Goal: Check status: Check status

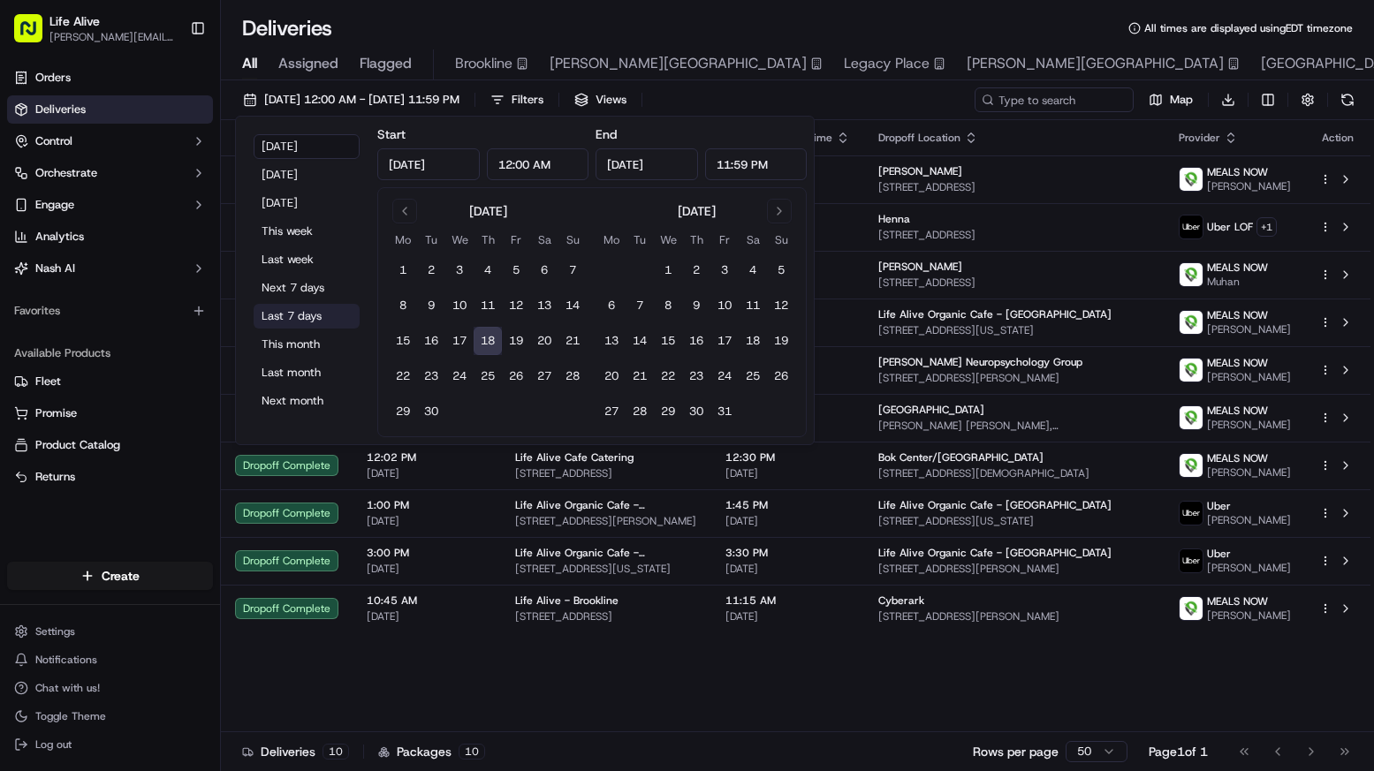
click at [308, 315] on button "Last 7 days" at bounding box center [307, 316] width 106 height 25
type input "[DATE]"
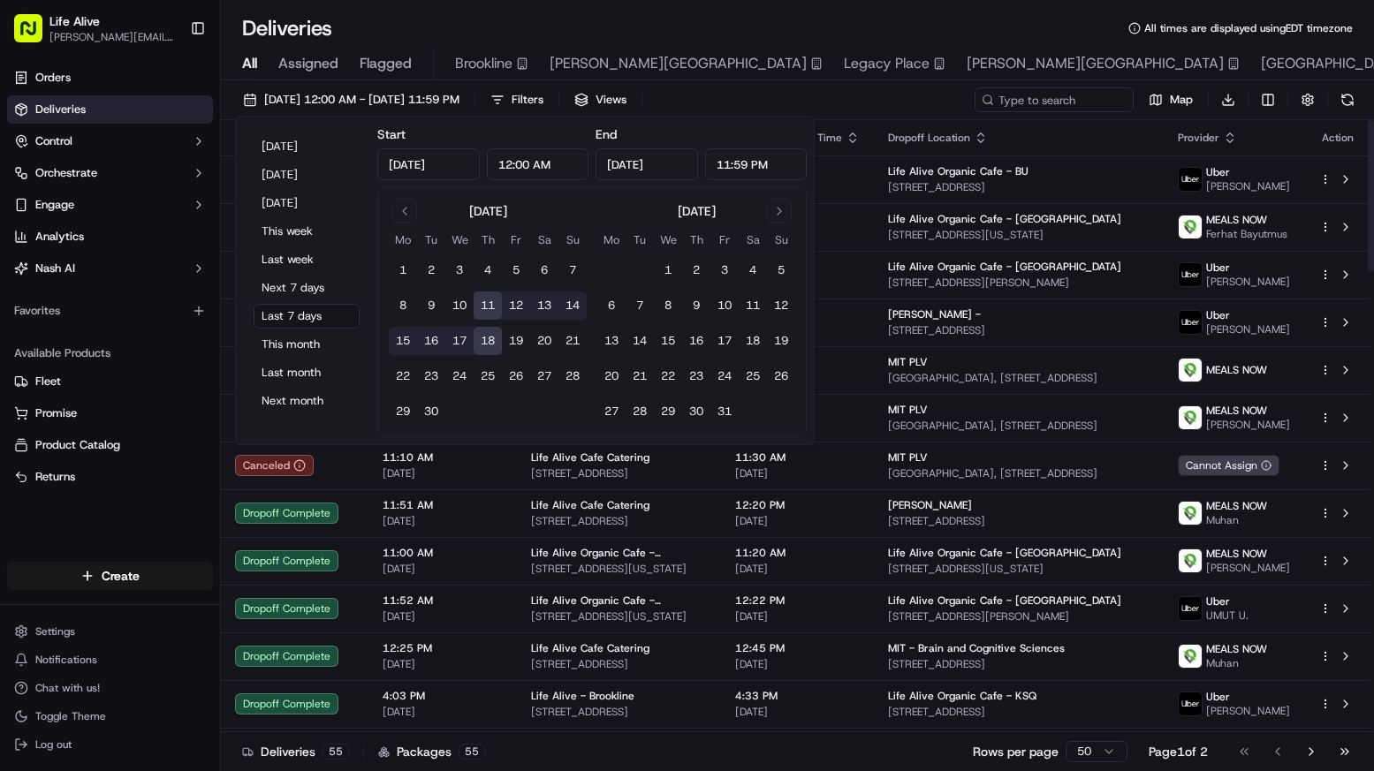
click at [894, 103] on div "[DATE] 12:00 AM - [DATE] 11:59 PM Filters Views Map Download" at bounding box center [797, 103] width 1153 height 33
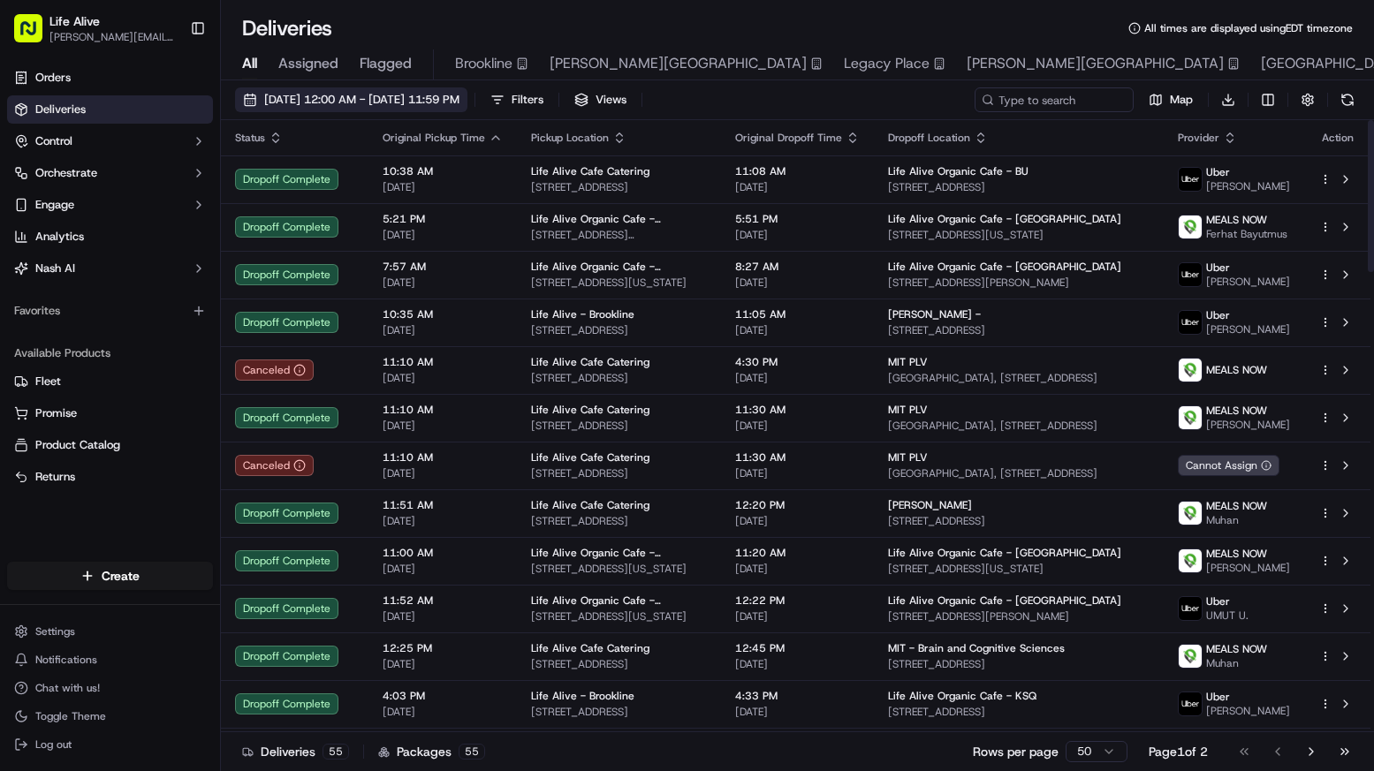
click at [427, 99] on span "[DATE] 12:00 AM - [DATE] 11:59 PM" at bounding box center [361, 100] width 195 height 16
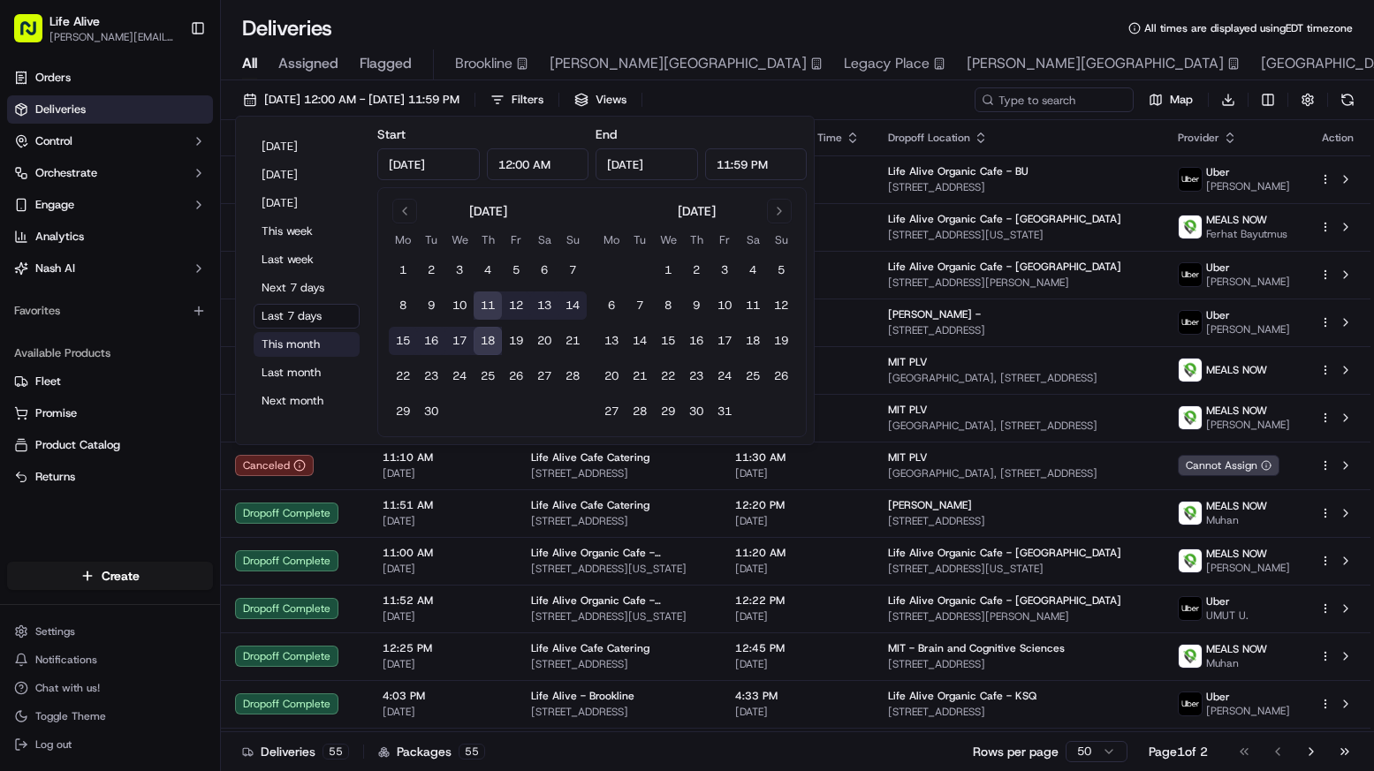
click at [308, 345] on button "This month" at bounding box center [307, 344] width 106 height 25
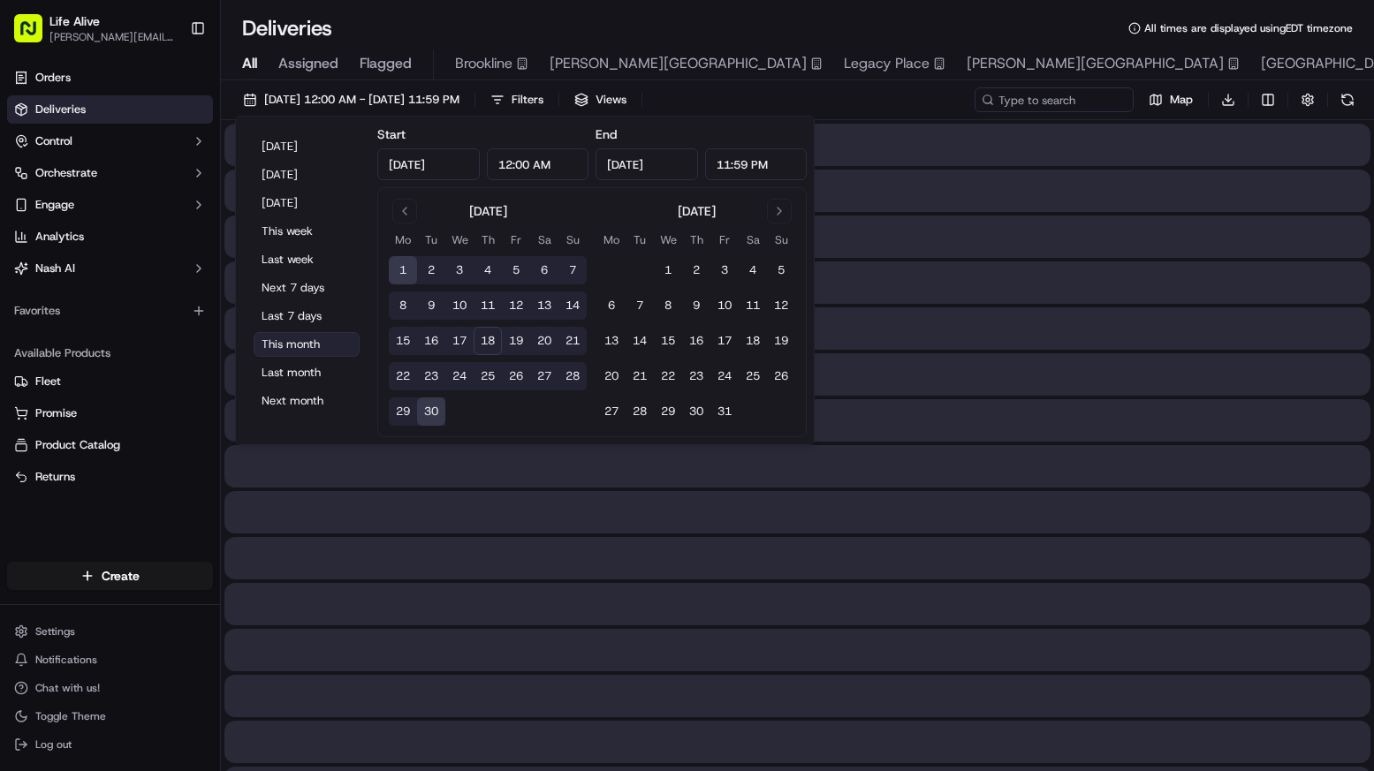
type input "[DATE]"
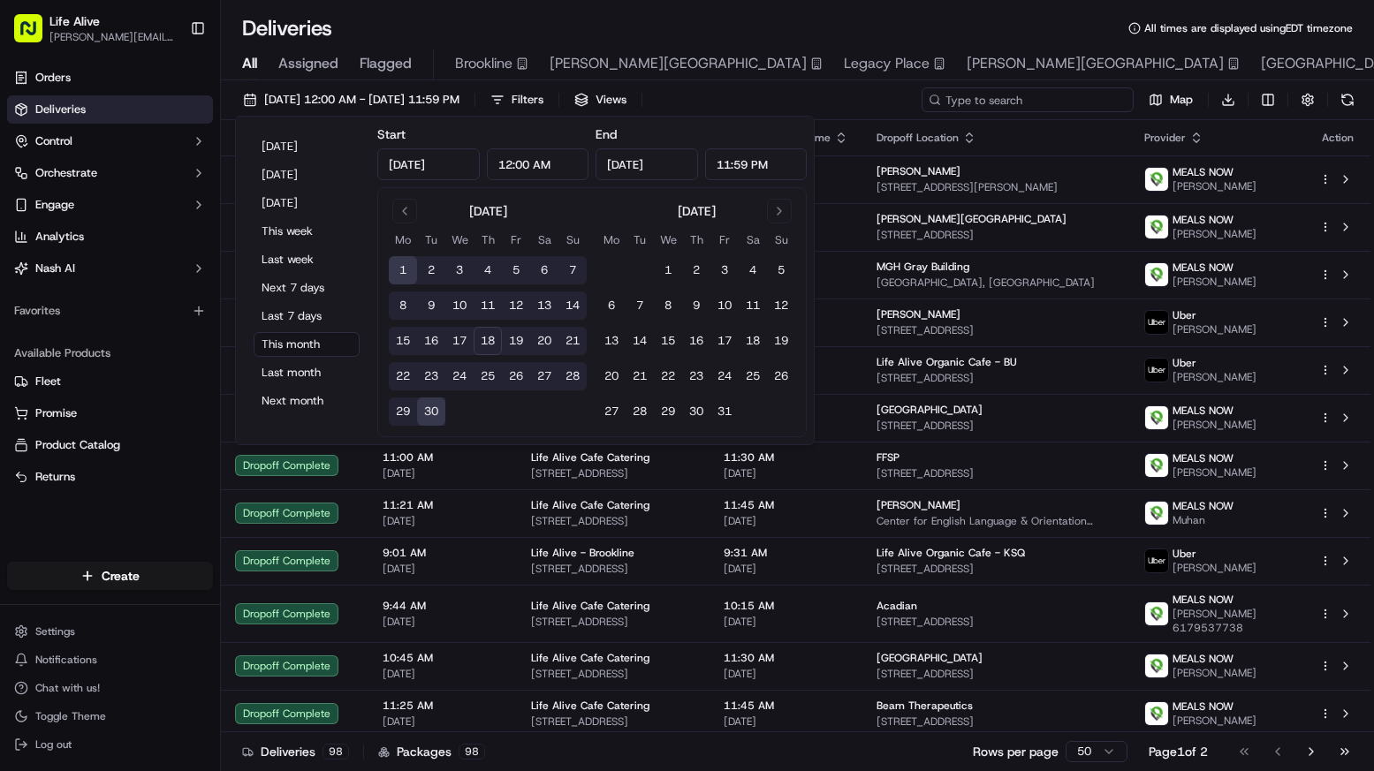
click at [1053, 99] on input at bounding box center [1028, 99] width 212 height 25
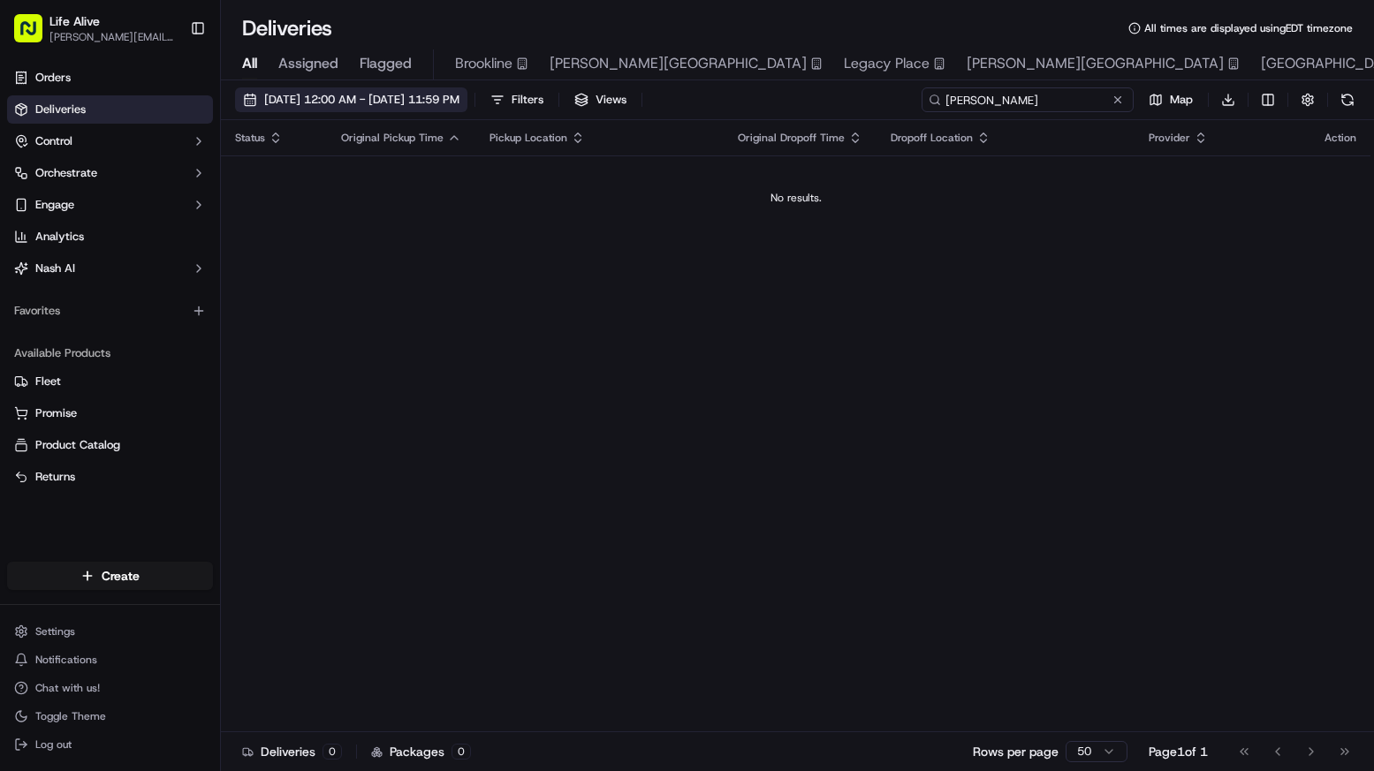
type input "[PERSON_NAME]"
click at [460, 99] on span "[DATE] 12:00 AM - [DATE] 11:59 PM" at bounding box center [361, 100] width 195 height 16
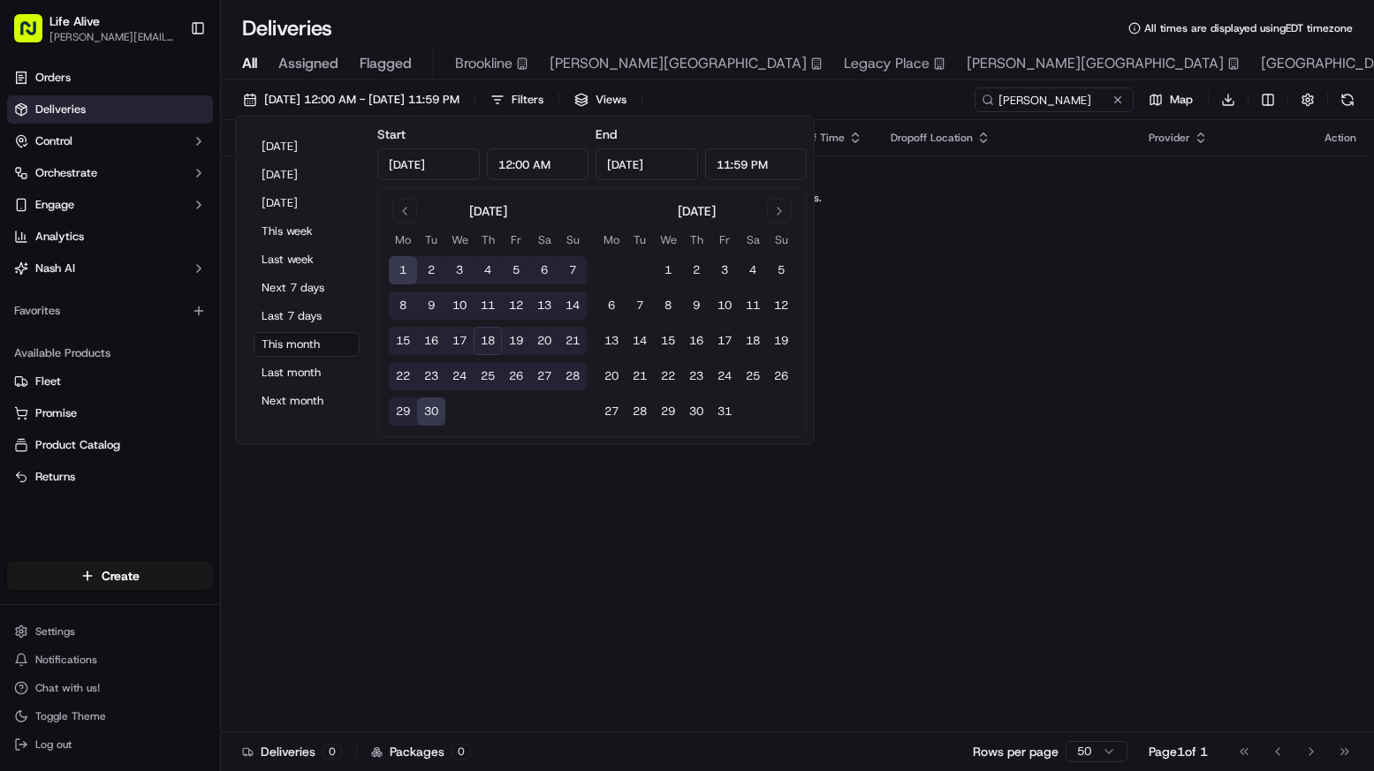
click at [306, 386] on div "[DATE] [DATE] [DATE] This week Last week Next 7 days Last 7 days This month Las…" at bounding box center [306, 281] width 127 height 314
click at [308, 376] on button "Last month" at bounding box center [307, 373] width 106 height 25
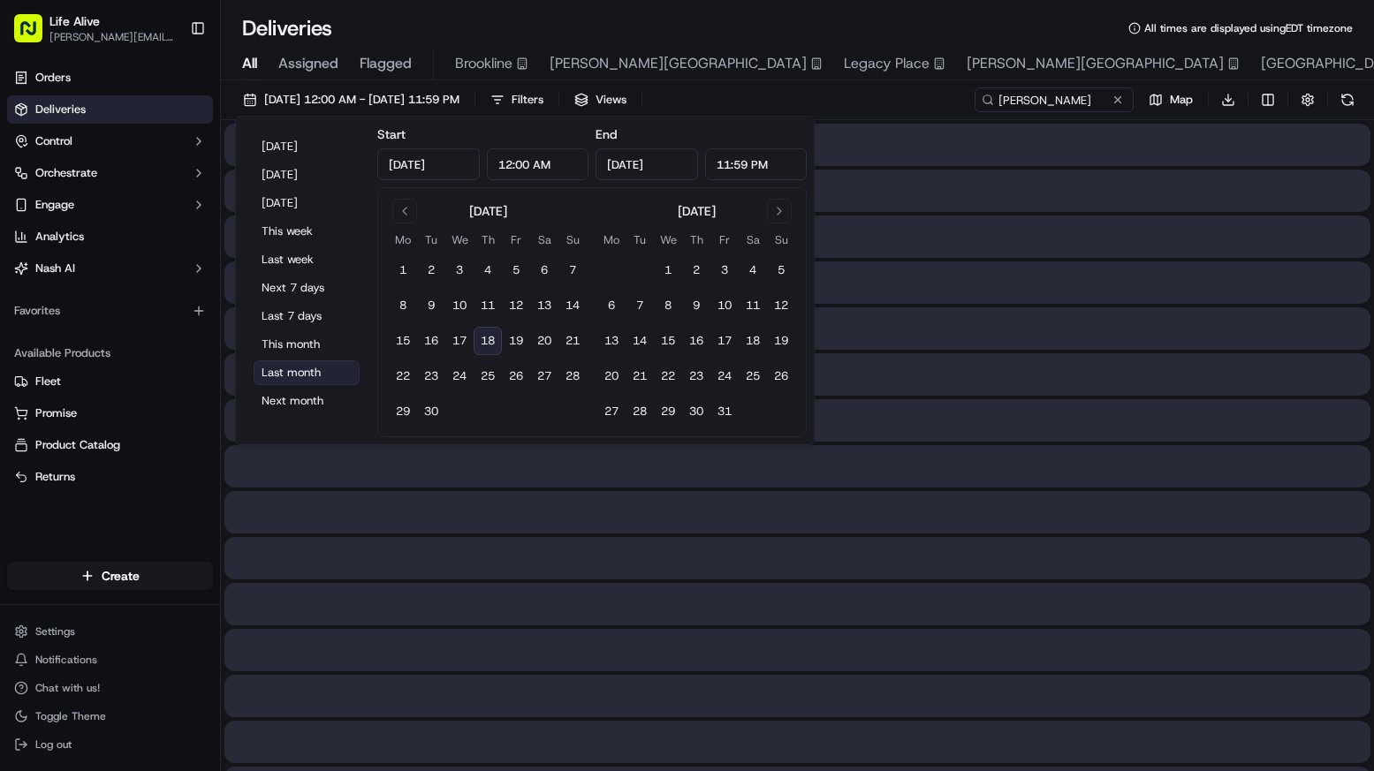
type input "[DATE]"
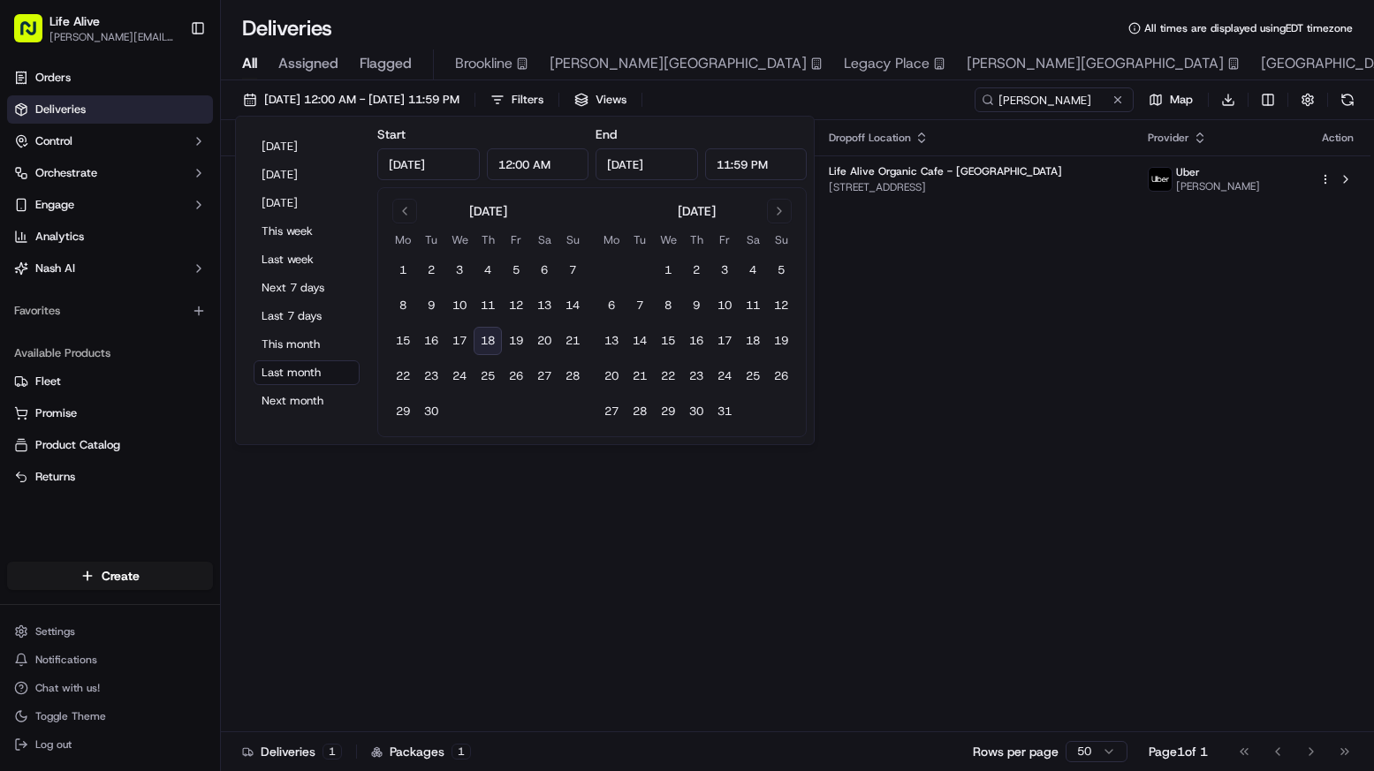
click at [678, 551] on div "Status Original Pickup Time Pickup Location Original Dropoff Time Dropoff Locat…" at bounding box center [796, 426] width 1150 height 612
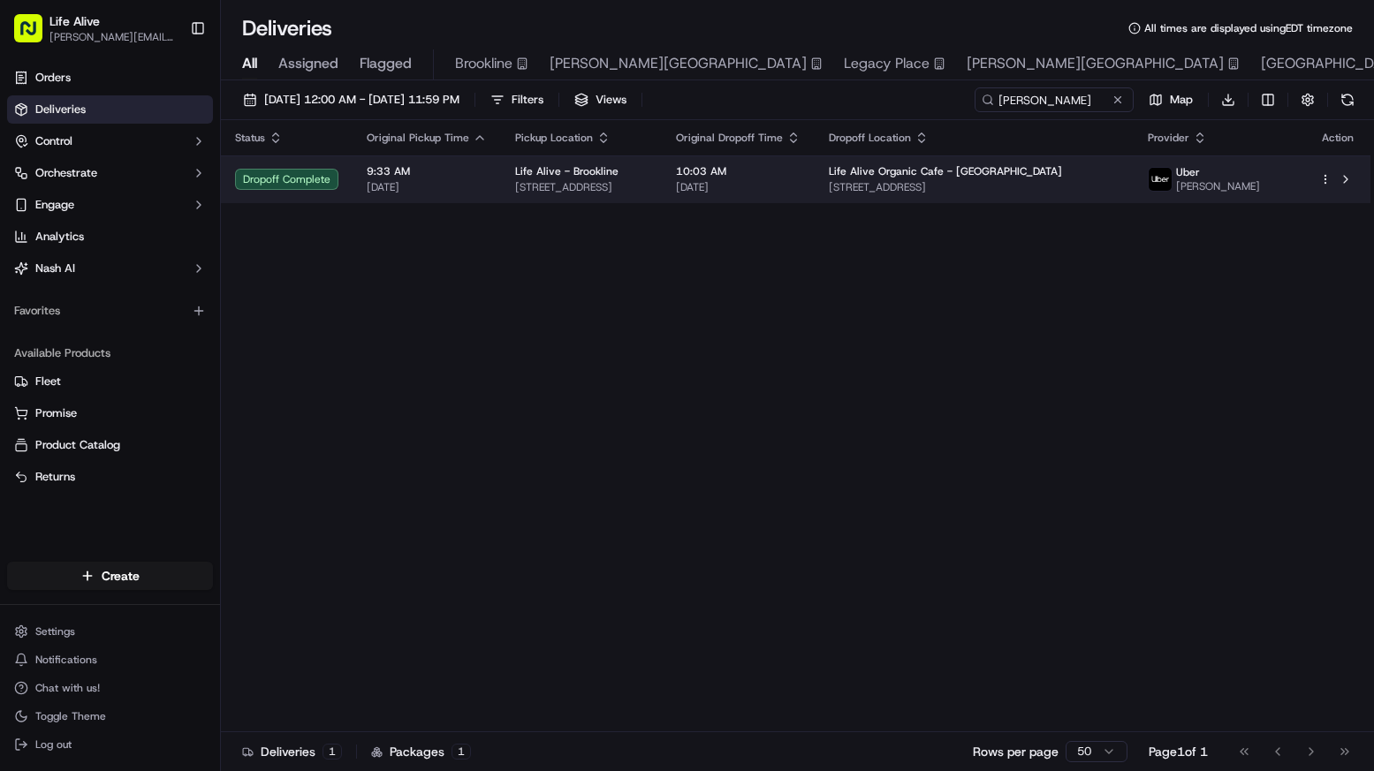
click at [801, 184] on span "[DATE]" at bounding box center [738, 187] width 125 height 14
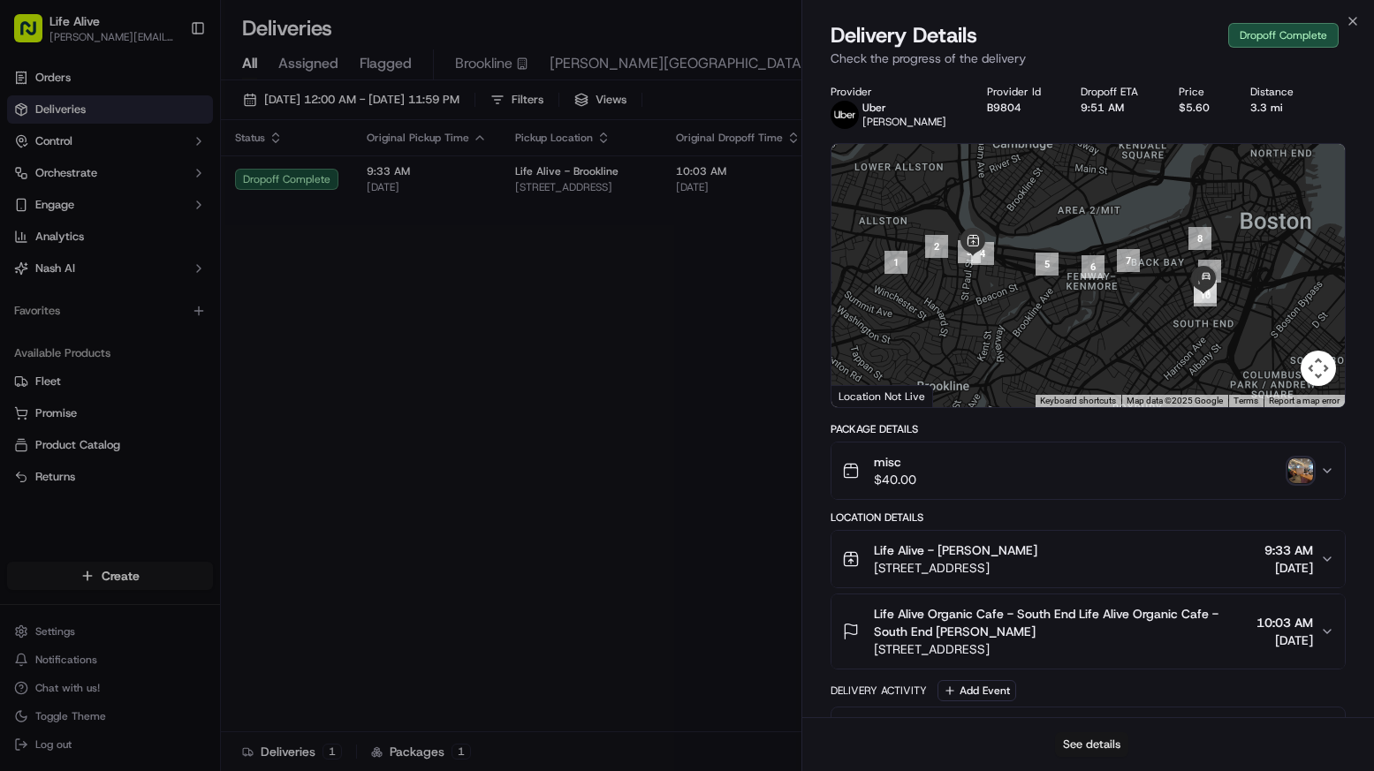
click at [1073, 741] on button "See details" at bounding box center [1091, 745] width 73 height 25
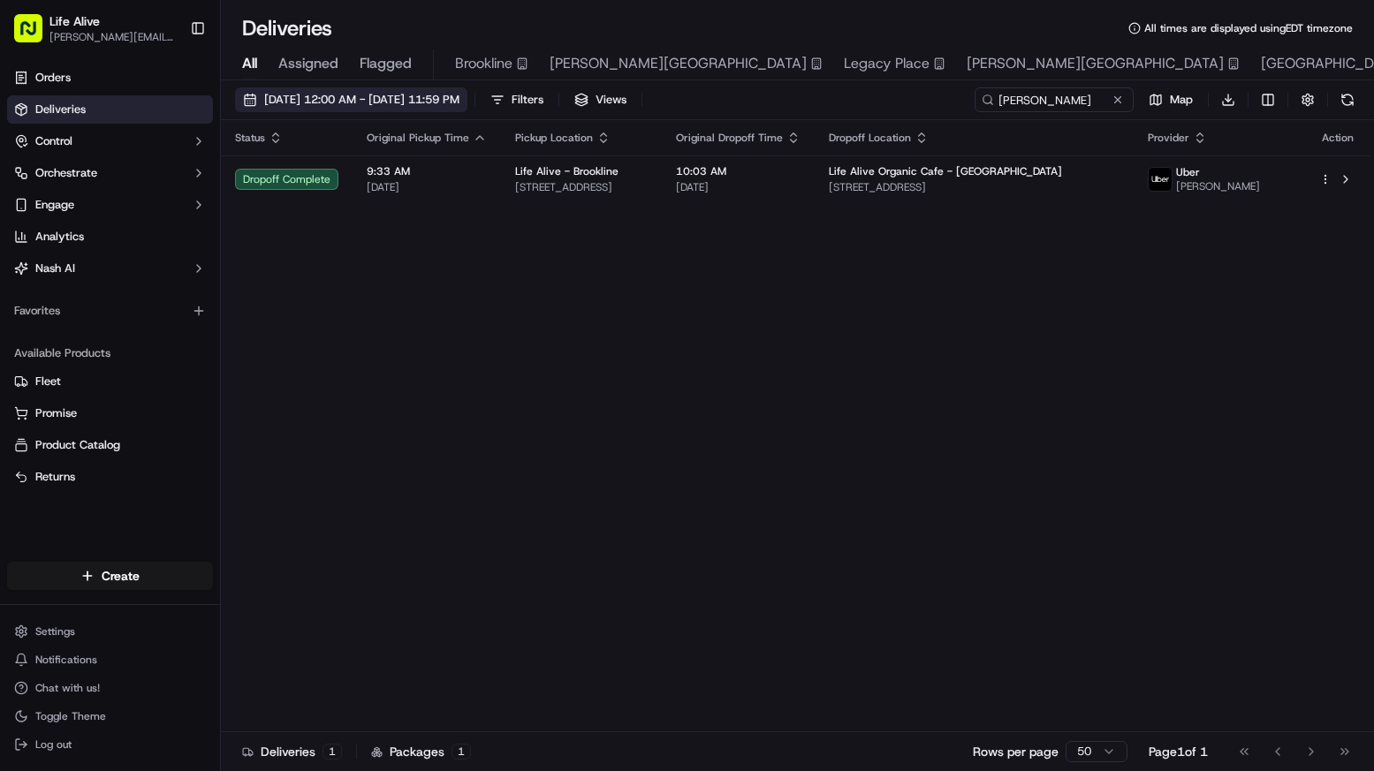
click at [430, 93] on span "[DATE] 12:00 AM - [DATE] 11:59 PM" at bounding box center [361, 100] width 195 height 16
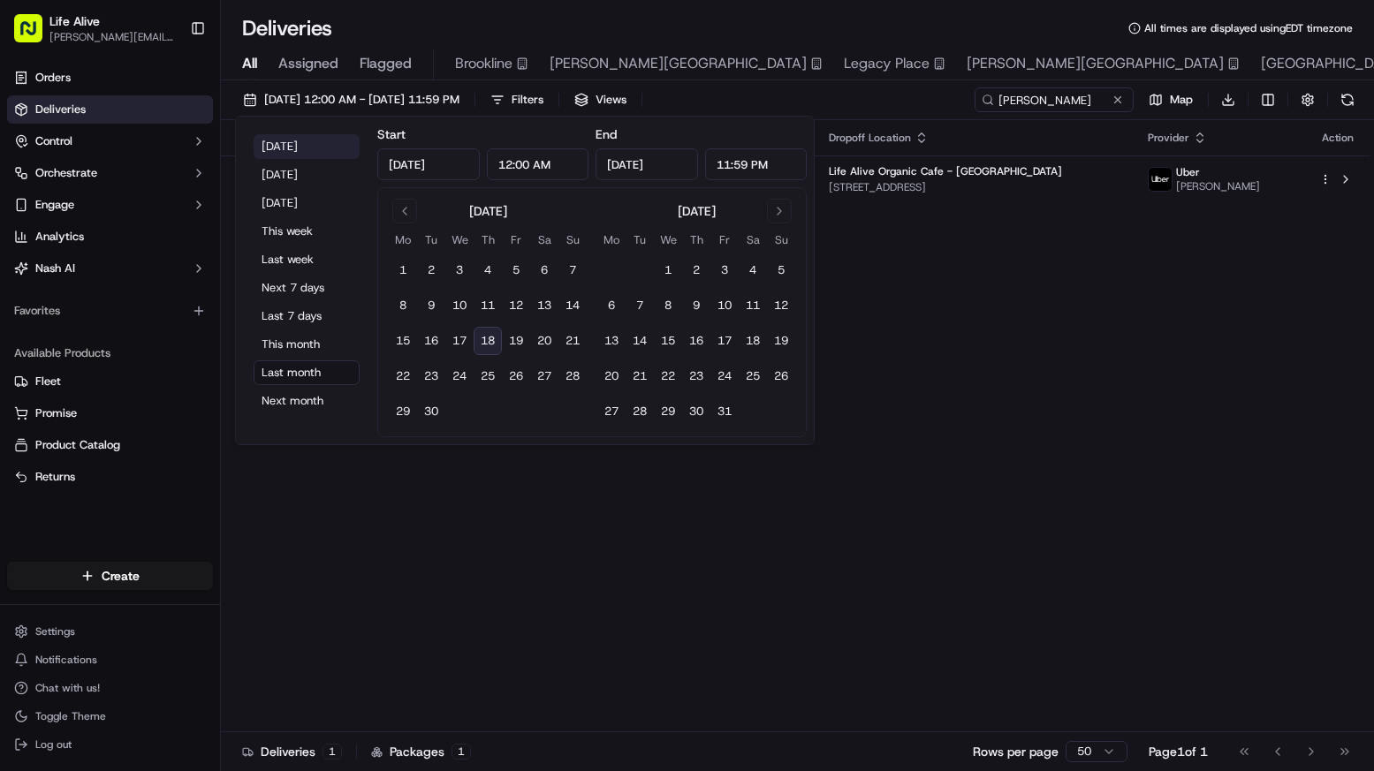
click at [340, 138] on button "[DATE]" at bounding box center [307, 146] width 106 height 25
type input "[DATE]"
click at [1120, 88] on input "[PERSON_NAME]" at bounding box center [1028, 99] width 212 height 25
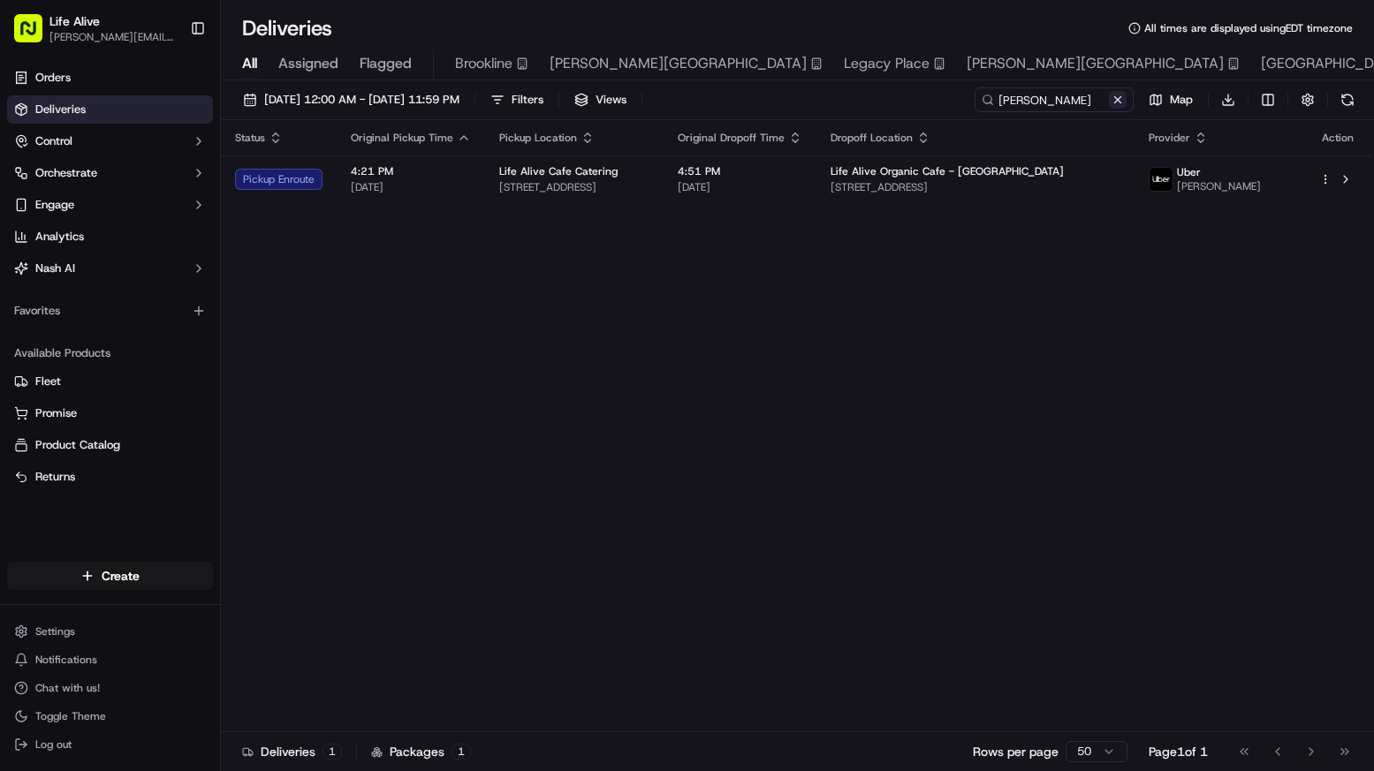
click at [1123, 99] on button at bounding box center [1118, 100] width 18 height 18
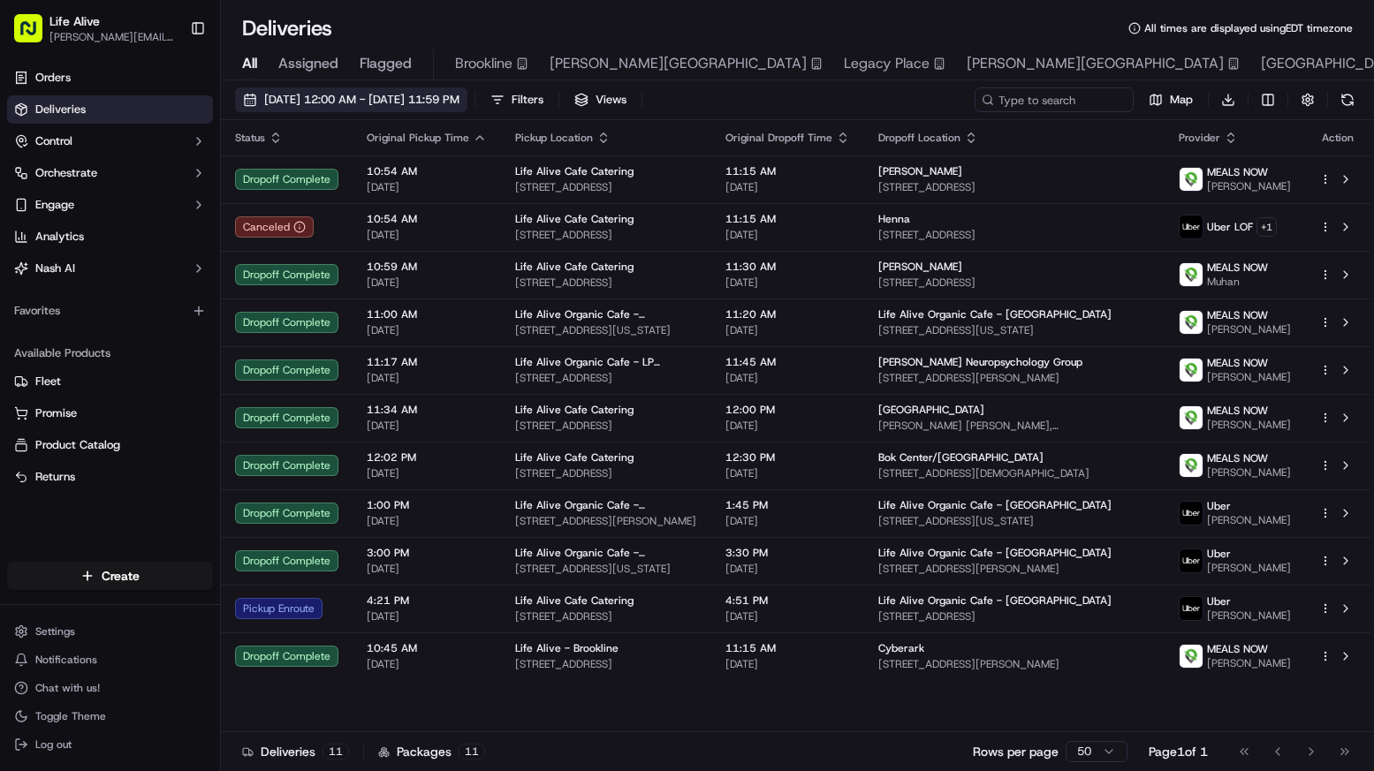
click at [460, 101] on span "[DATE] 12:00 AM - [DATE] 11:59 PM" at bounding box center [361, 100] width 195 height 16
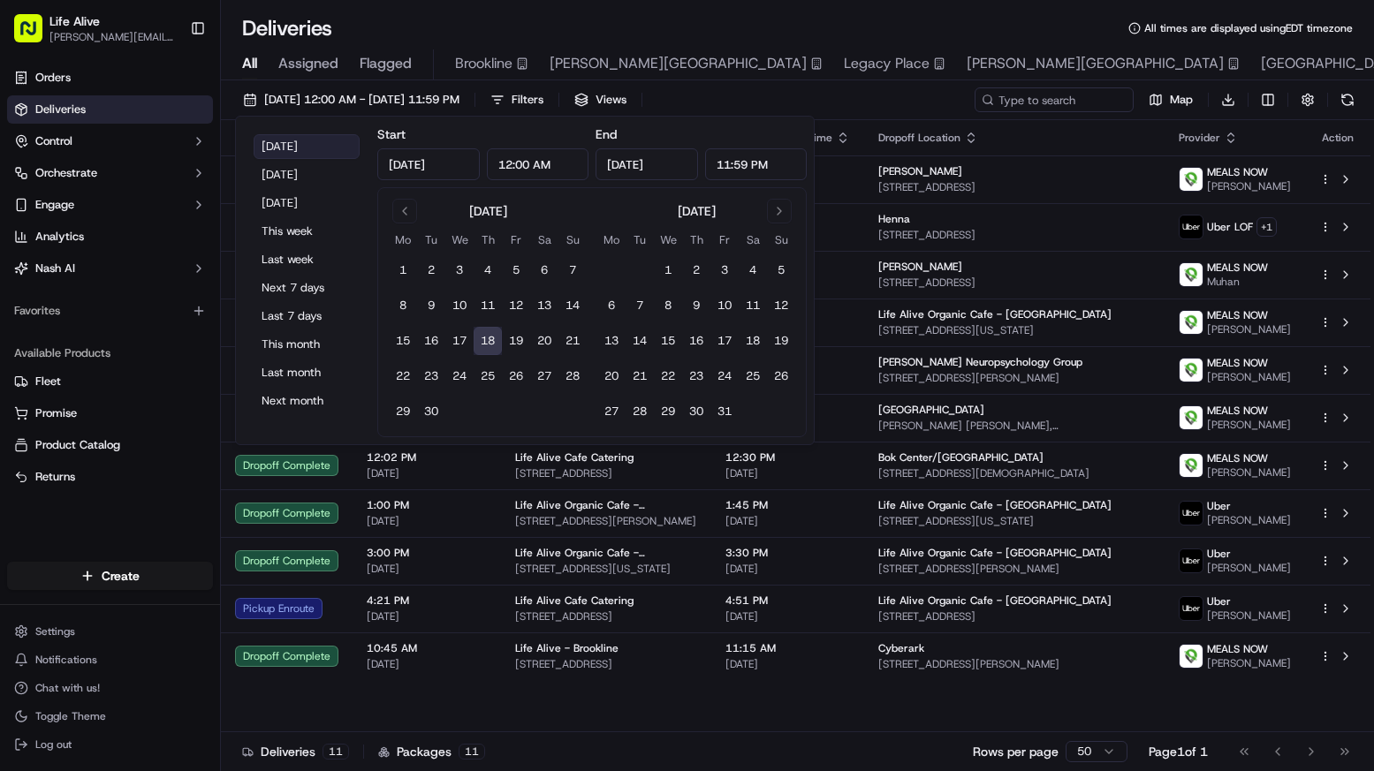
click at [321, 148] on button "[DATE]" at bounding box center [307, 146] width 106 height 25
click at [845, 87] on div "[DATE] 12:00 AM - [DATE] 11:59 PM Filters Views Map Download" at bounding box center [797, 103] width 1153 height 33
